Goal: Task Accomplishment & Management: Use online tool/utility

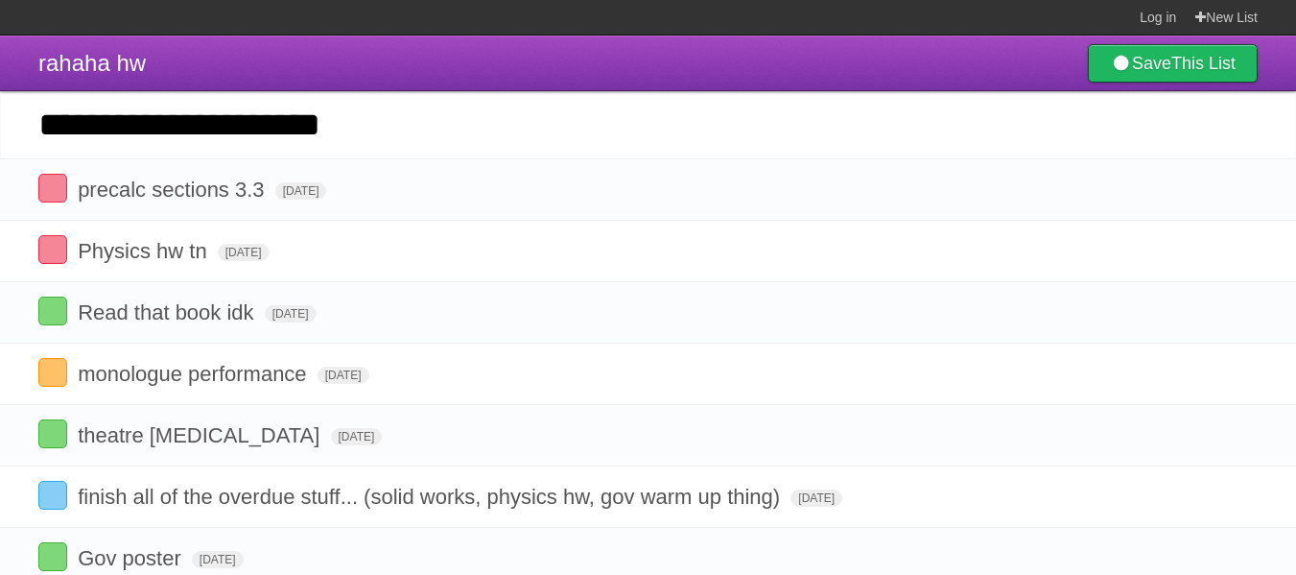
type input "**********"
click input "*********" at bounding box center [0, 0] width 0 height 0
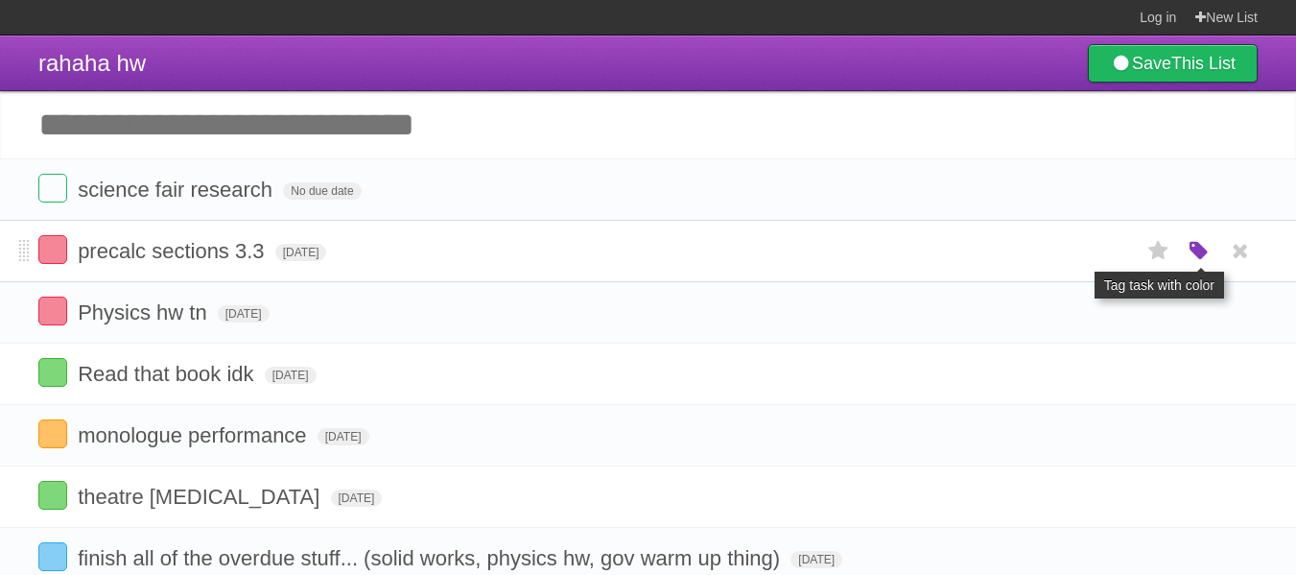
click at [1203, 255] on icon "button" at bounding box center [1198, 251] width 27 height 25
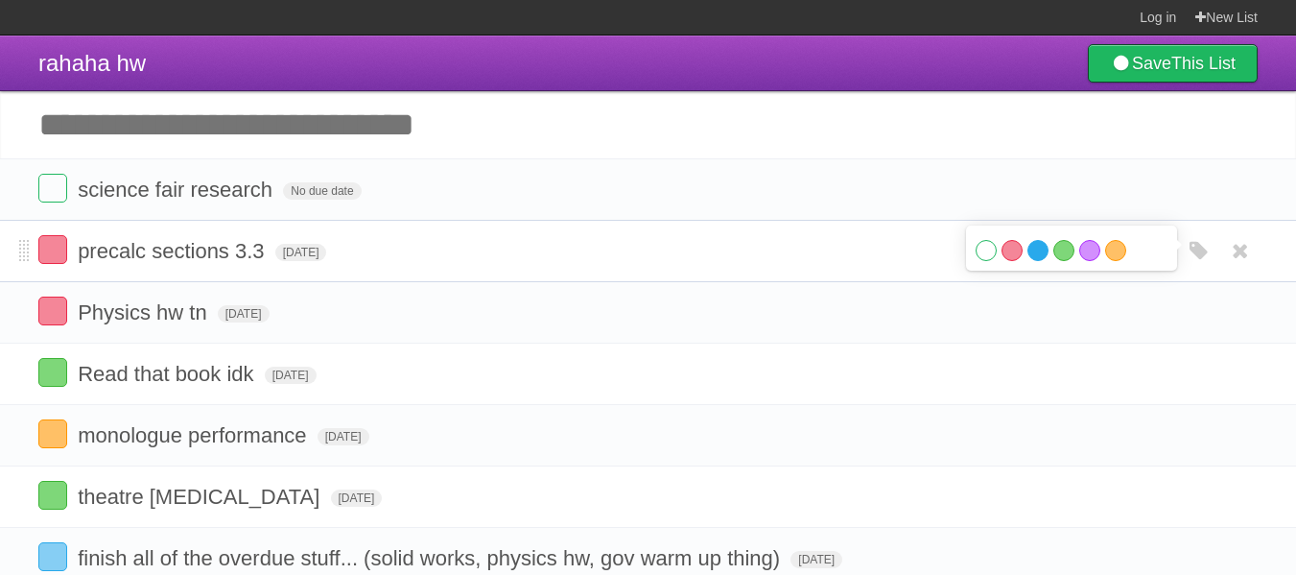
click at [1035, 257] on label "Blue" at bounding box center [1037, 250] width 21 height 21
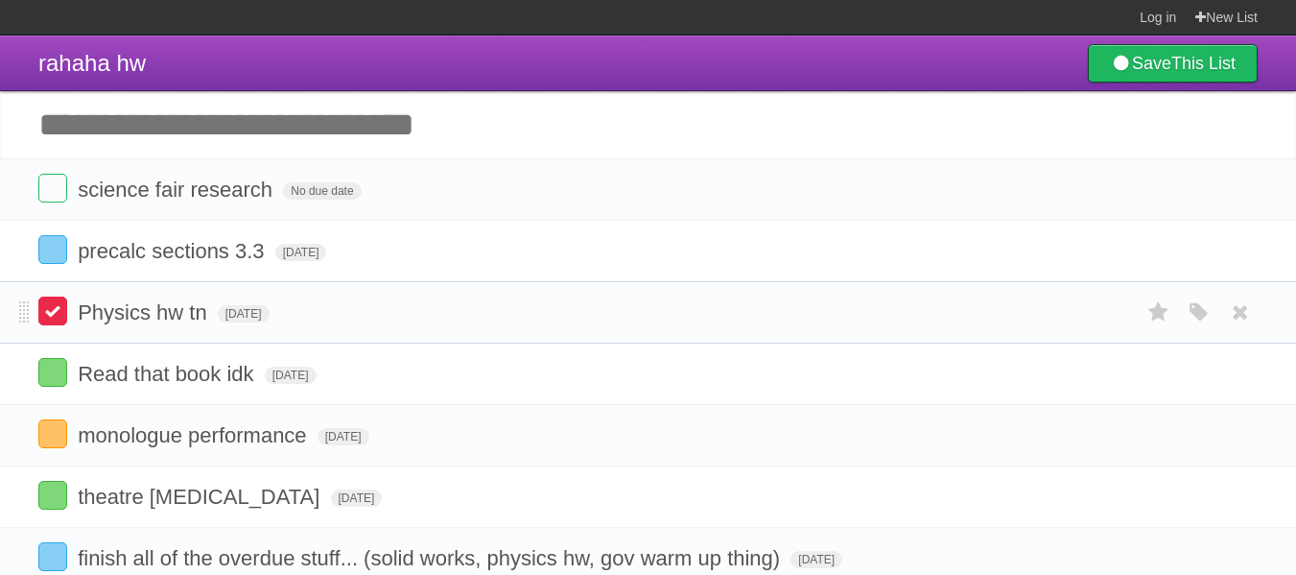
click at [53, 312] on label at bounding box center [52, 310] width 29 height 29
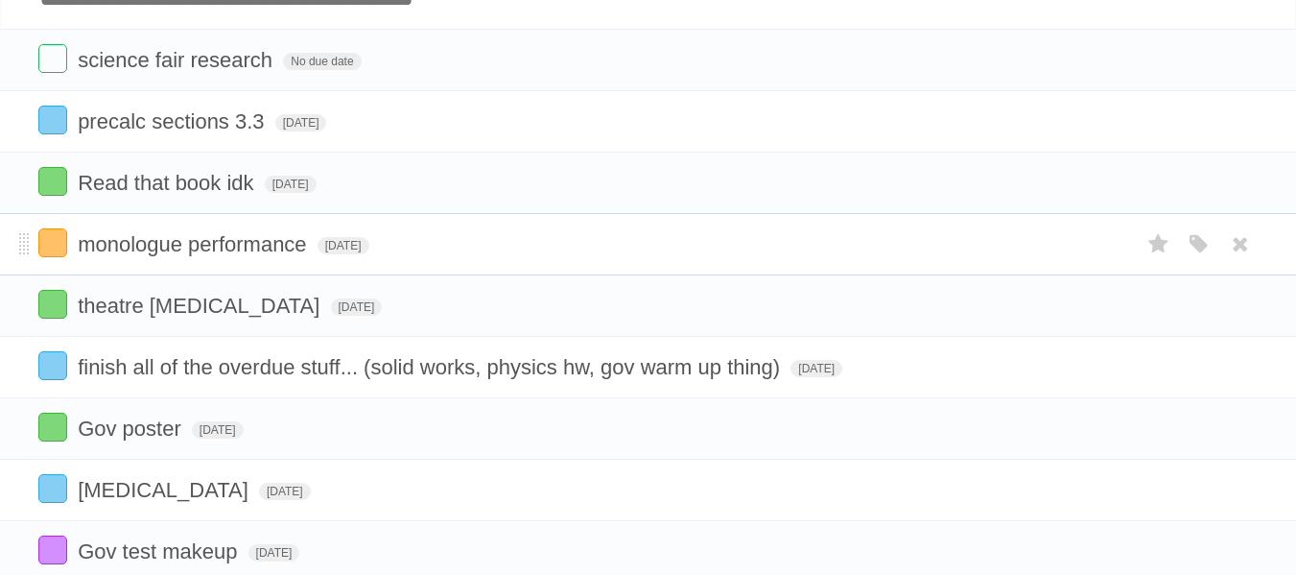
scroll to position [96, 0]
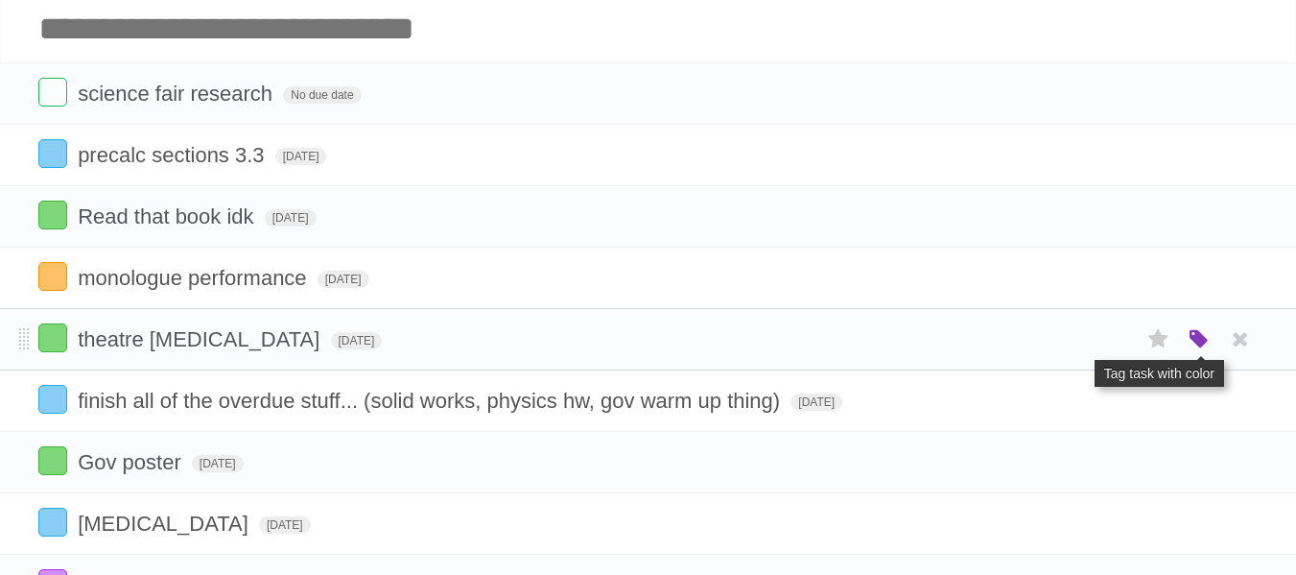
click at [1204, 348] on icon "button" at bounding box center [1198, 339] width 27 height 25
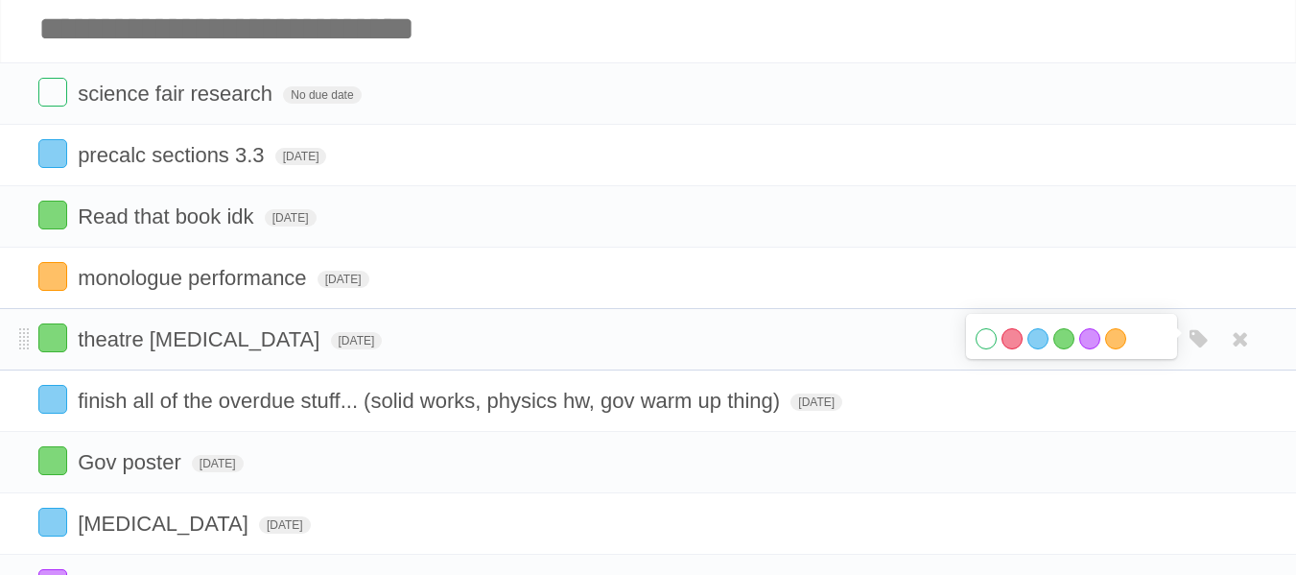
click at [1001, 347] on div "White Red Blue Green Purple Orange" at bounding box center [1071, 341] width 192 height 26
click at [1005, 342] on label "Red" at bounding box center [1011, 338] width 21 height 21
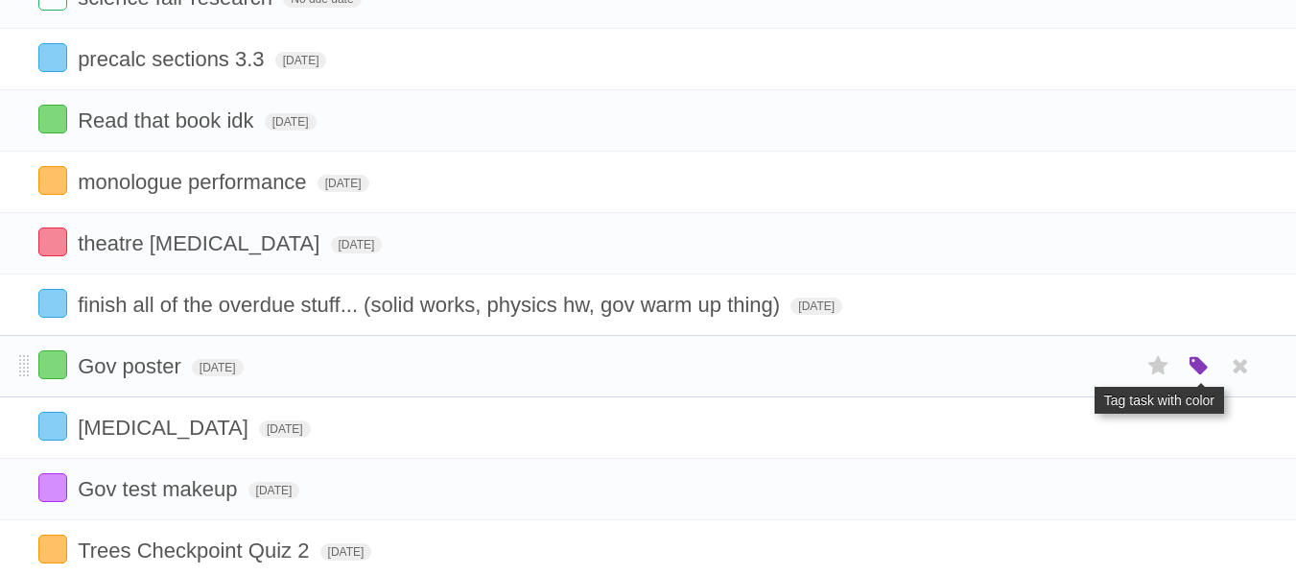
click at [1211, 367] on icon "button" at bounding box center [1198, 366] width 27 height 25
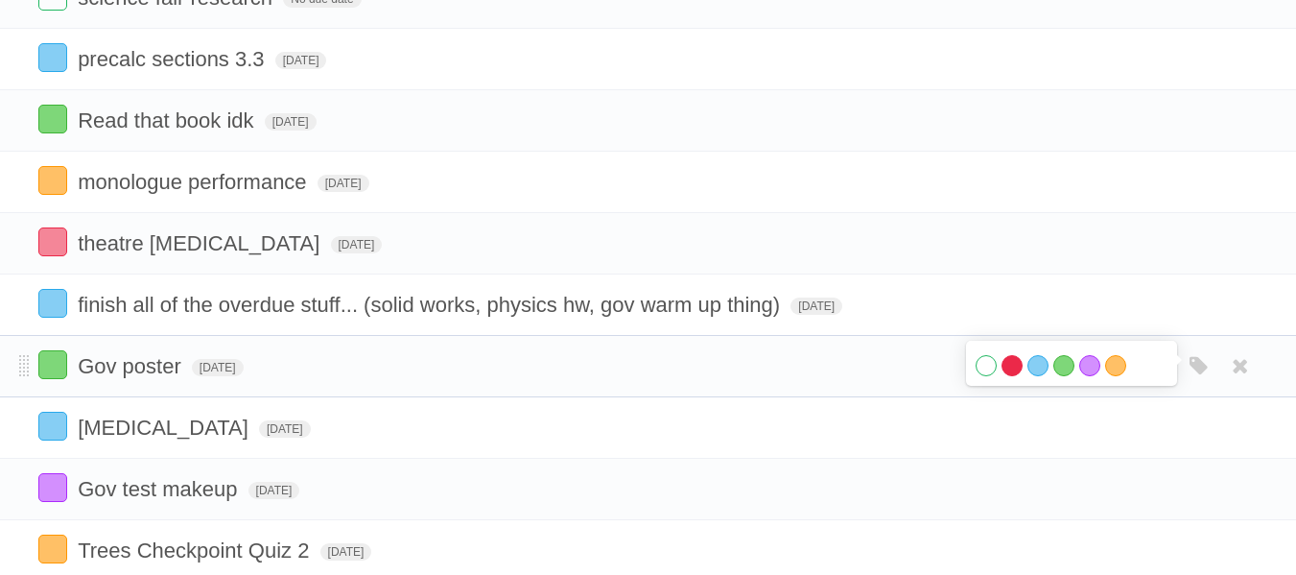
click at [1002, 361] on div "White Red Blue Green Purple Orange" at bounding box center [1071, 368] width 192 height 26
click at [1004, 364] on label "Red" at bounding box center [1011, 365] width 21 height 21
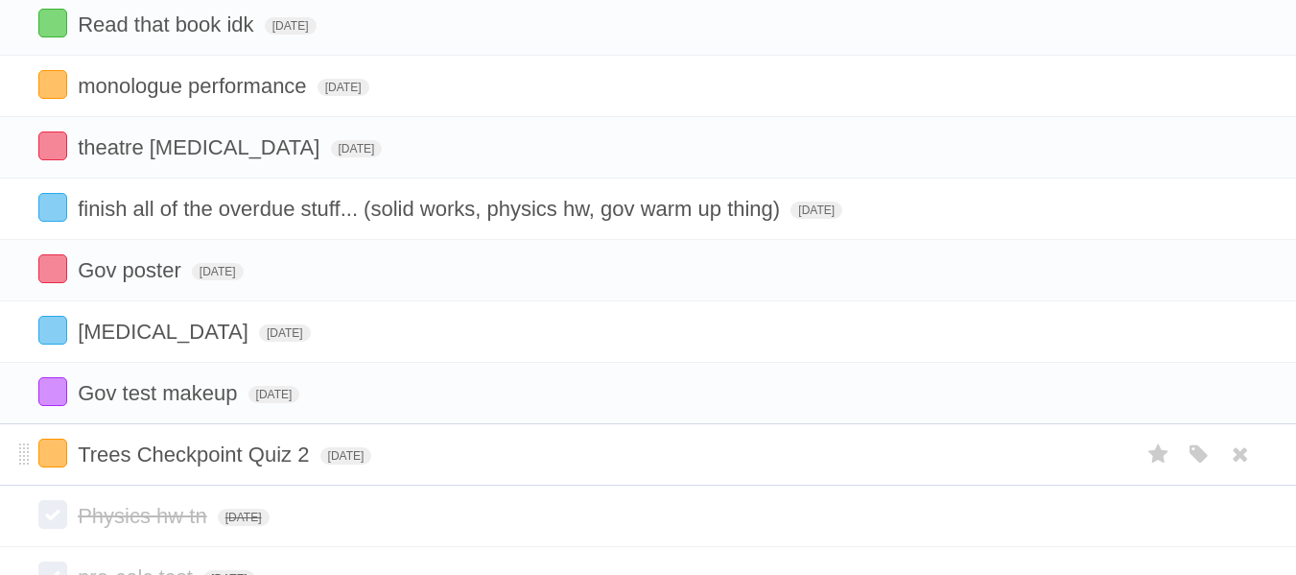
scroll to position [0, 0]
